Goal: Navigation & Orientation: Find specific page/section

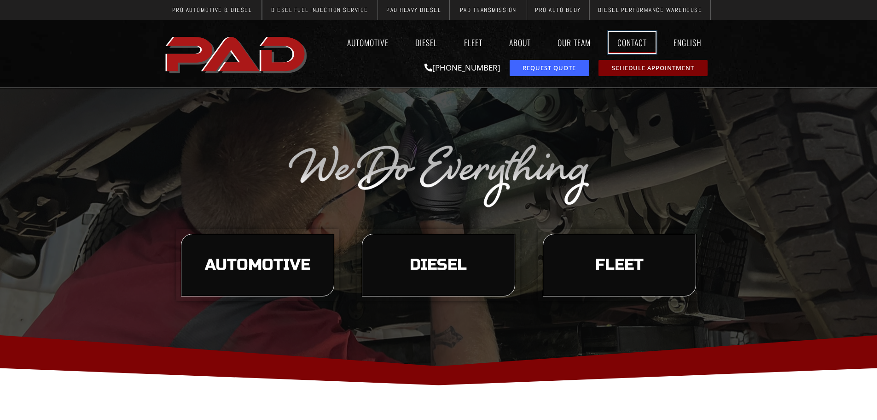
click at [634, 42] on link "Contact" at bounding box center [632, 42] width 47 height 21
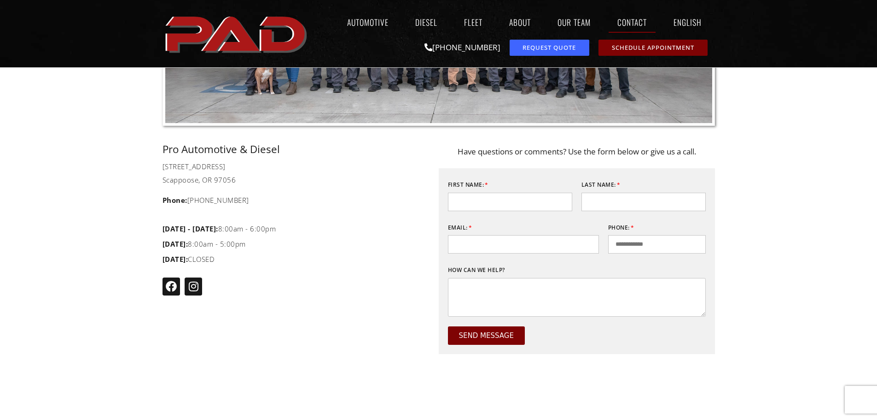
scroll to position [245, 0]
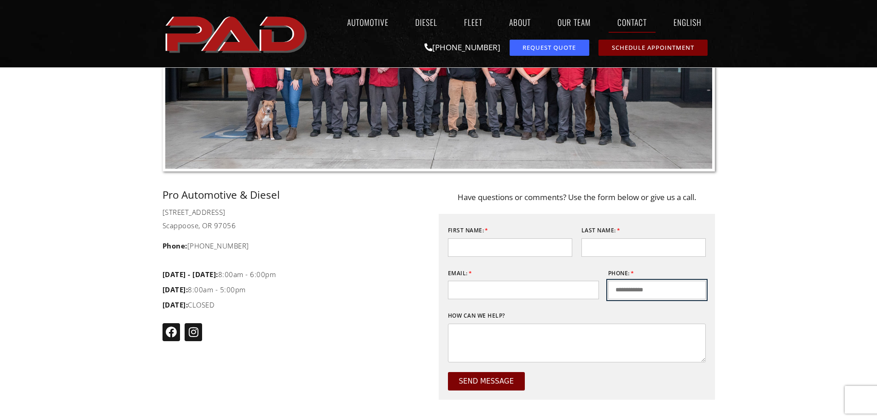
click at [630, 284] on input "Phone:" at bounding box center [657, 289] width 98 height 18
click at [423, 262] on div "Pro Automotive & Diesel 50038 Columbia River Hwy Scappoose, OR 97056 Phone: (97…" at bounding box center [301, 374] width 276 height 369
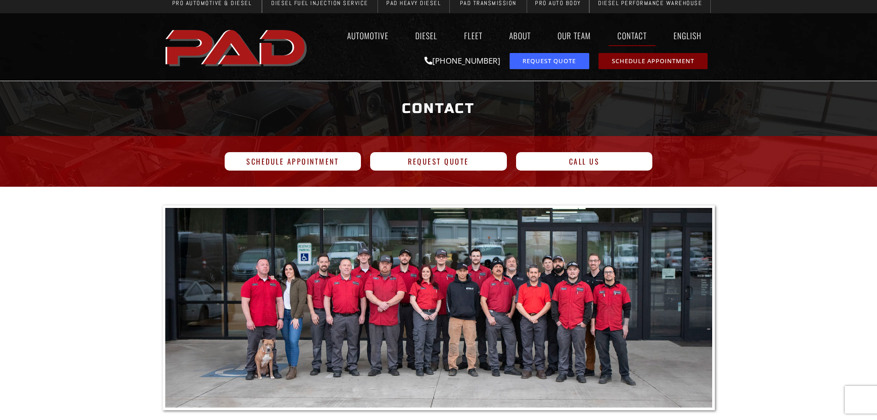
scroll to position [0, 0]
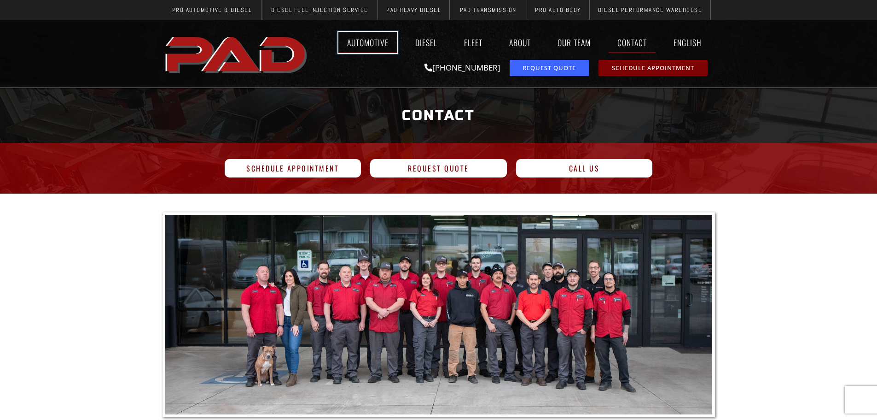
click at [363, 35] on link "Automotive" at bounding box center [367, 42] width 59 height 21
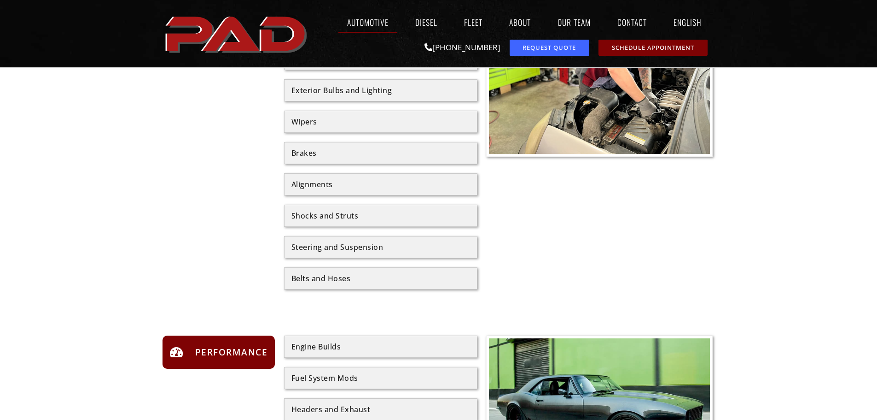
scroll to position [676, 0]
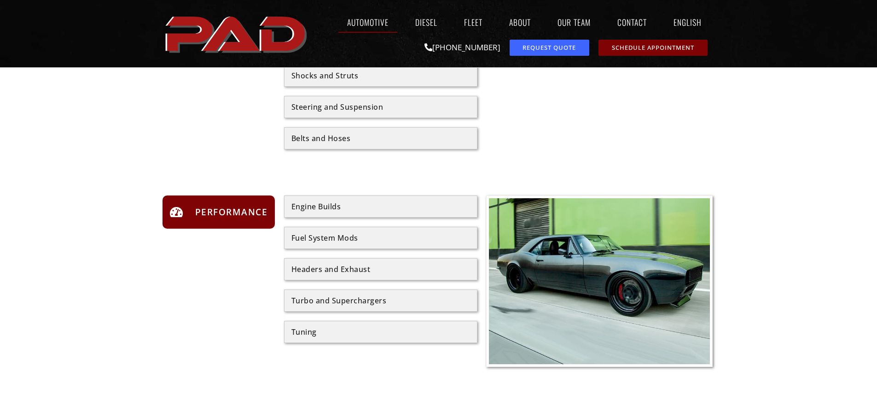
click at [397, 217] on div "Engine Builds" at bounding box center [380, 206] width 193 height 22
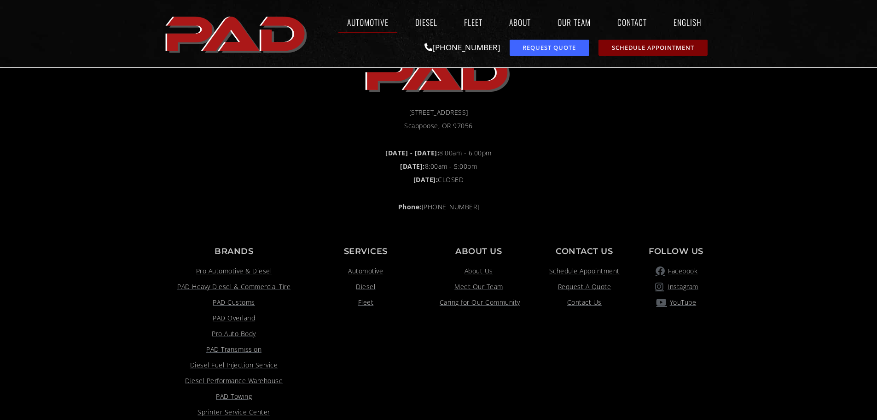
scroll to position [1944, 0]
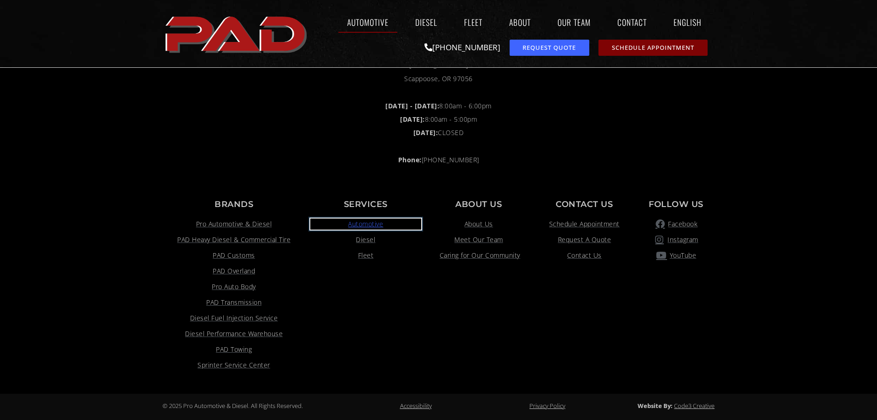
click at [376, 223] on span "Automotive" at bounding box center [365, 223] width 35 height 11
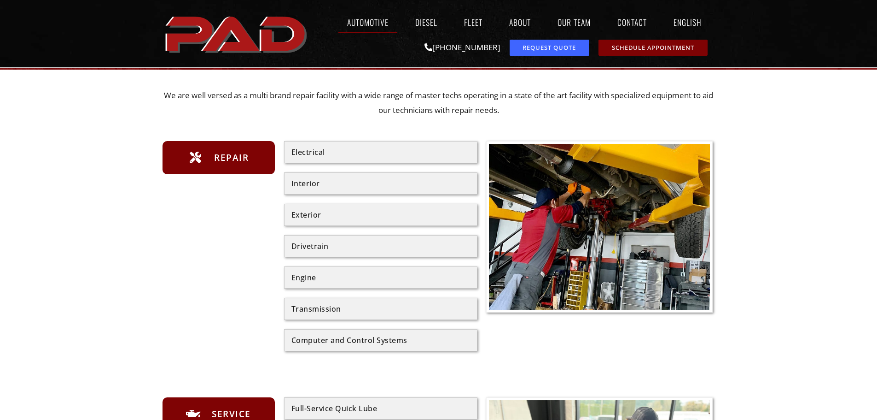
scroll to position [307, 0]
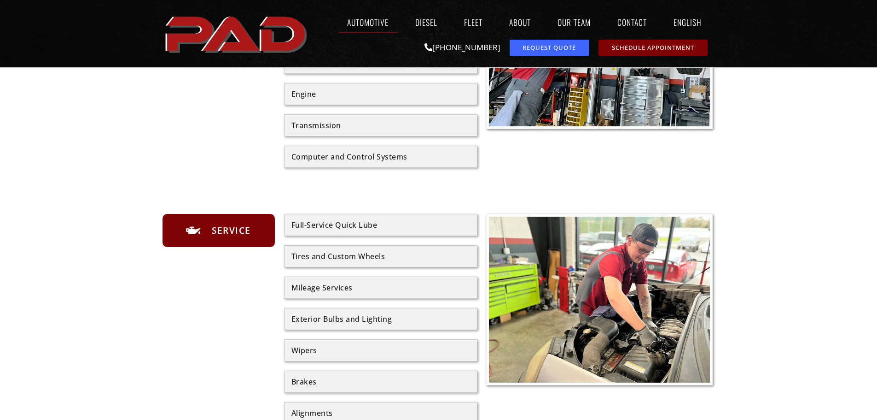
click at [344, 157] on div "Computer and Control Systems" at bounding box center [380, 156] width 179 height 7
click at [246, 230] on span "Service" at bounding box center [230, 230] width 41 height 15
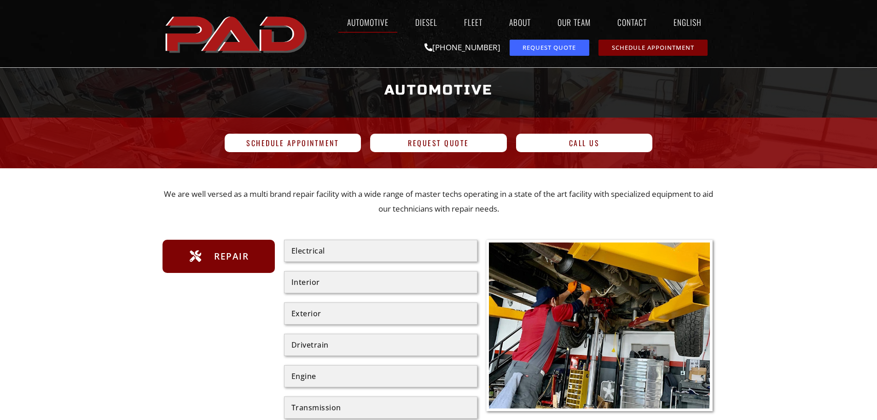
scroll to position [0, 0]
